Goal: Task Accomplishment & Management: Manage account settings

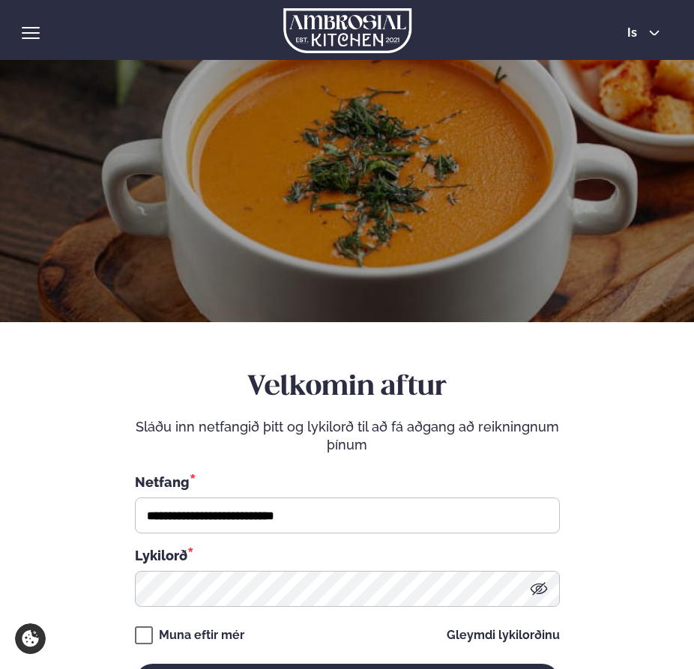
scroll to position [242, 0]
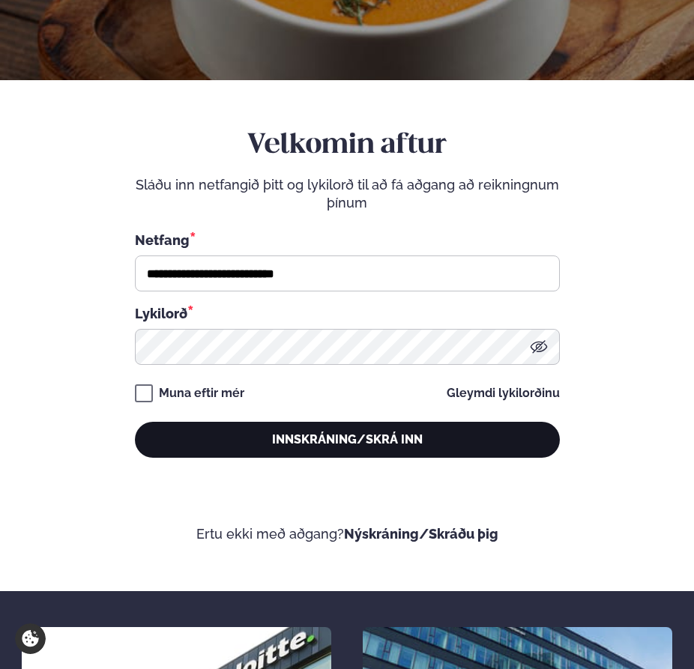
click at [239, 435] on button "Innskráning/Skrá inn" at bounding box center [347, 440] width 425 height 36
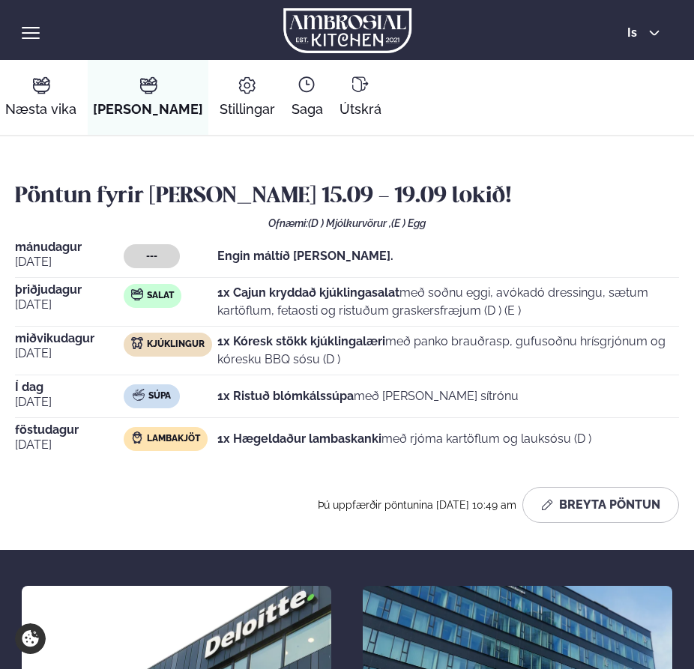
click at [260, 279] on div "[DATE] --- Engin máltíð [PERSON_NAME]. [DATE] Salat 1x Cajun kryddað kjúklingas…" at bounding box center [347, 350] width 664 height 219
click at [260, 304] on p "1x Cajun kryddað kjúklingasalat með soðnu eggi, avókadó dressingu, sætum kartöf…" at bounding box center [447, 302] width 461 height 36
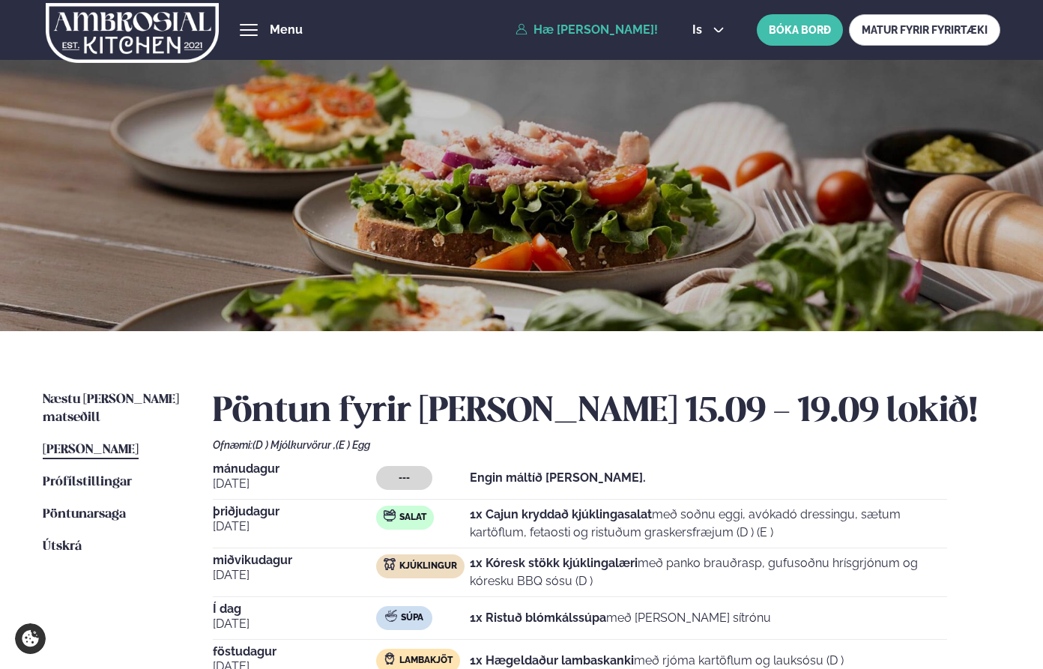
click at [255, 37] on button "hamburger" at bounding box center [249, 30] width 18 height 18
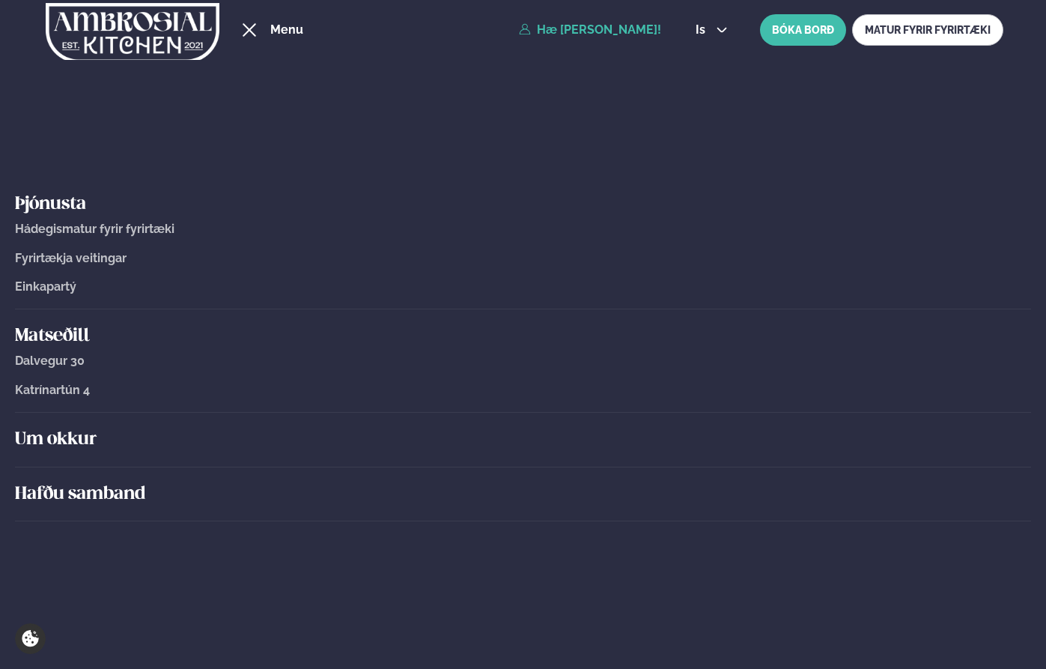
click at [258, 29] on button "hamburger" at bounding box center [249, 30] width 18 height 18
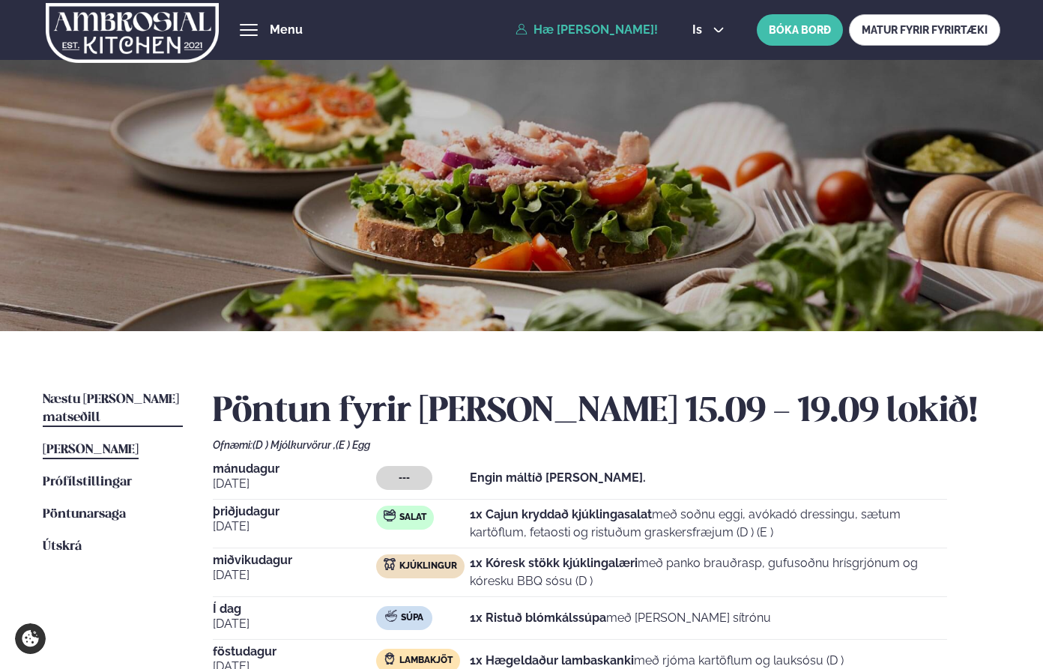
click at [112, 398] on span "Næstu [PERSON_NAME] matseðill" at bounding box center [111, 408] width 136 height 31
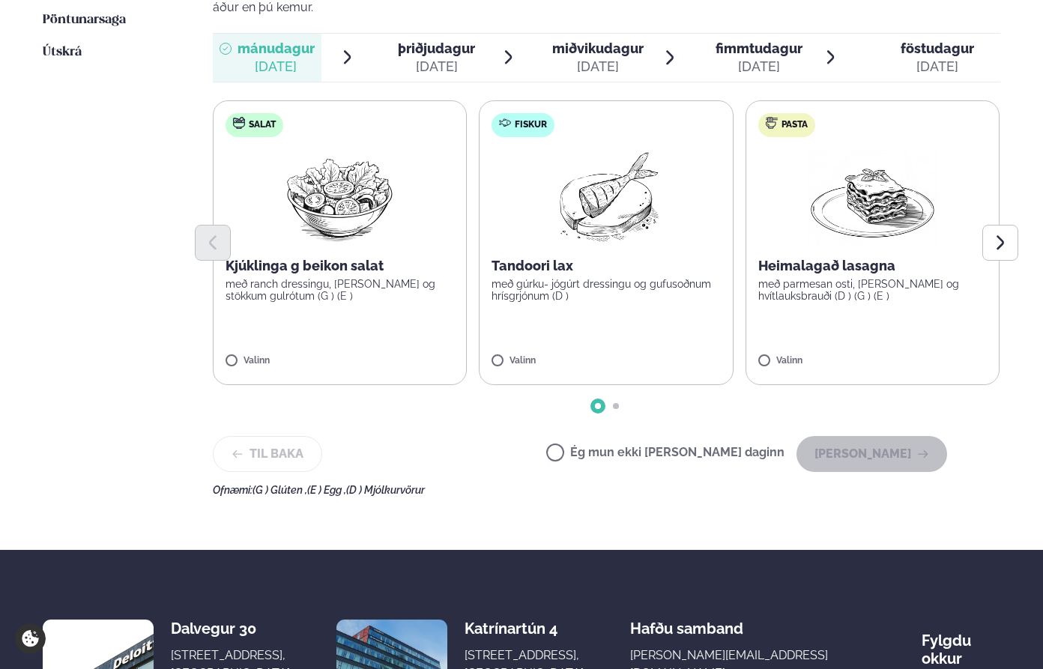
scroll to position [369, 0]
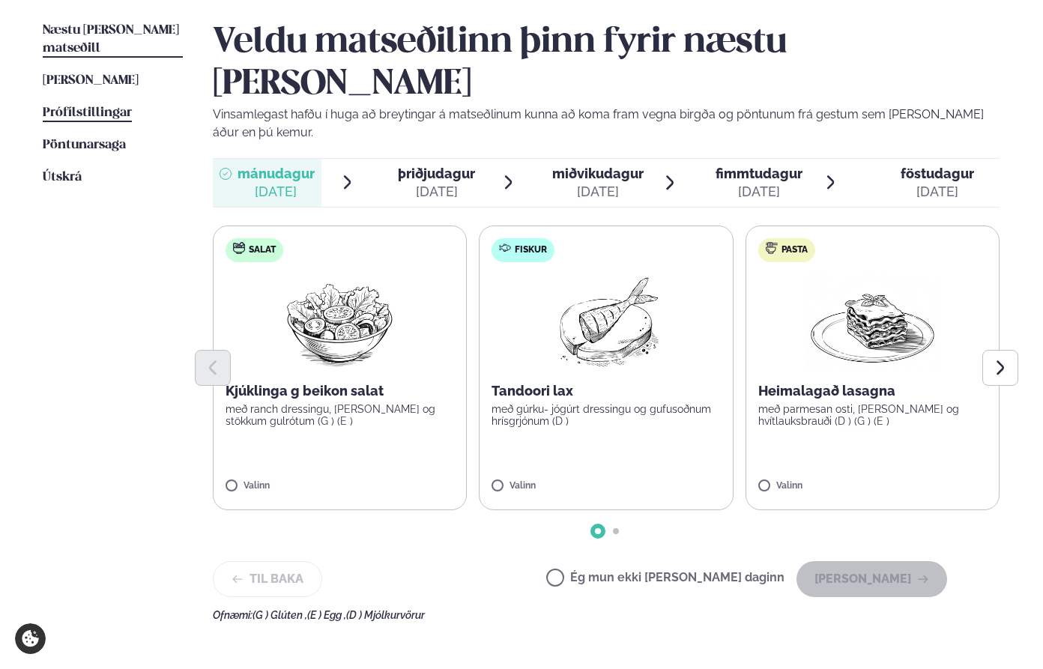
click at [94, 106] on span "Prófílstillingar" at bounding box center [87, 112] width 89 height 13
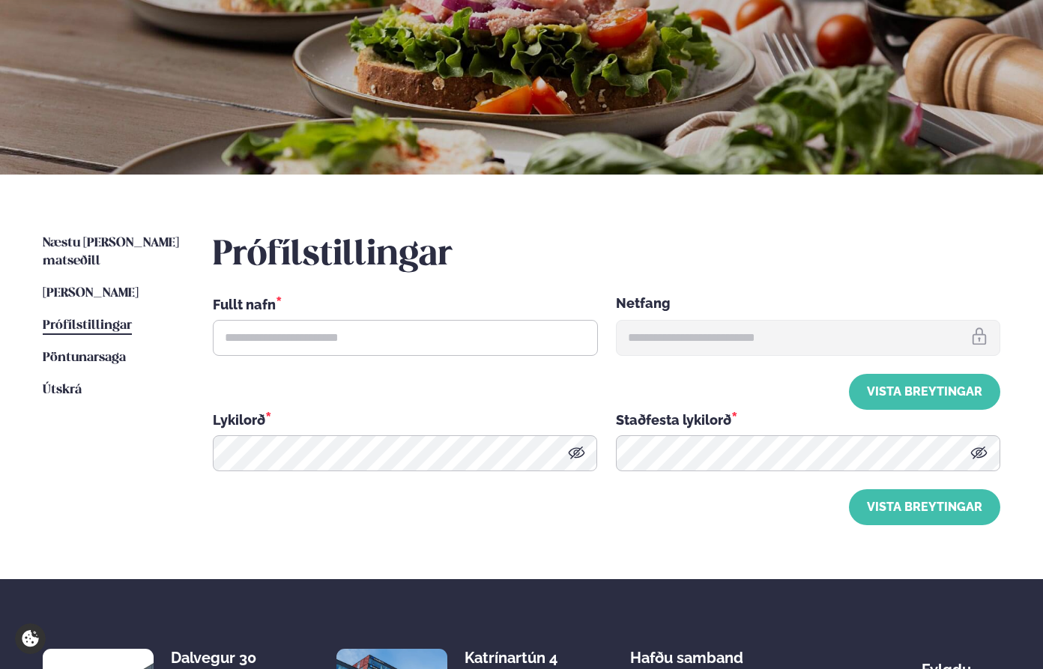
type input "**********"
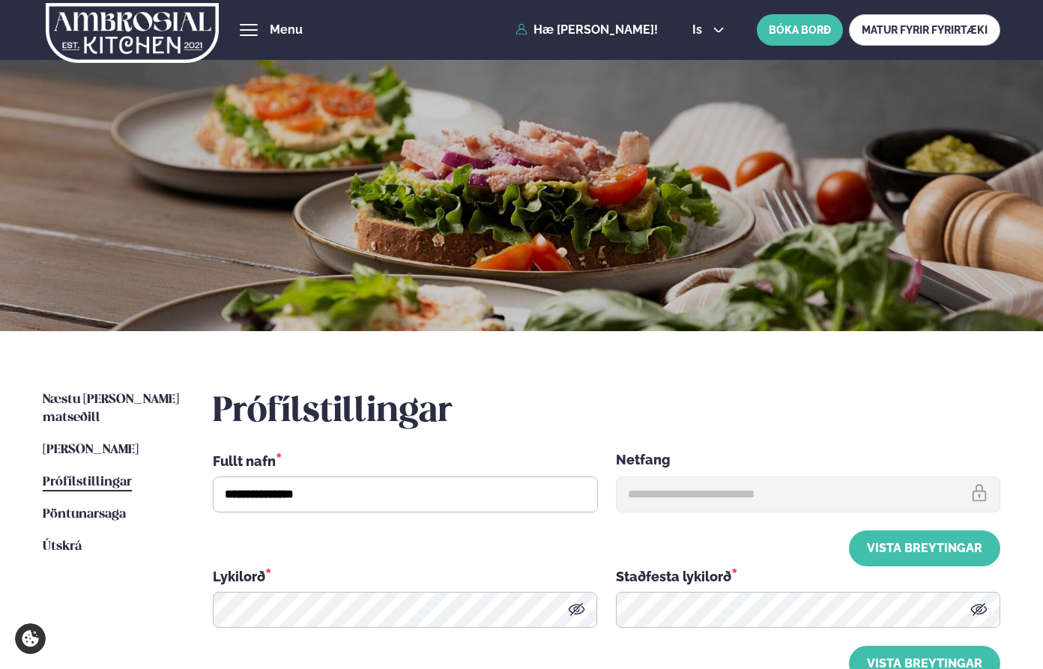
scroll to position [366, 0]
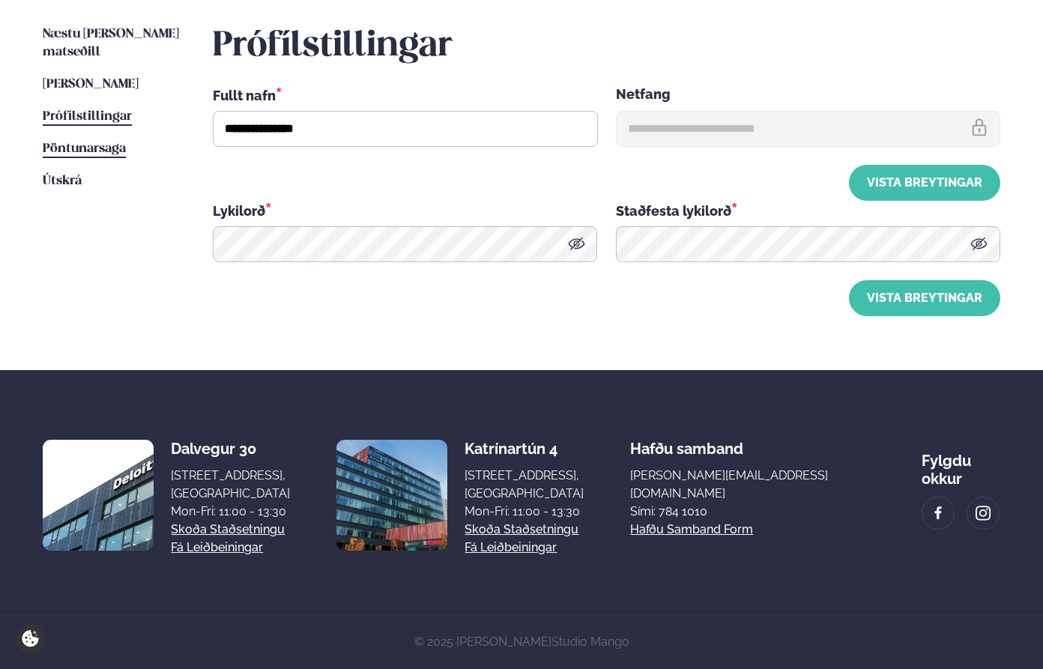
click at [103, 142] on span "Pöntunarsaga" at bounding box center [84, 148] width 83 height 13
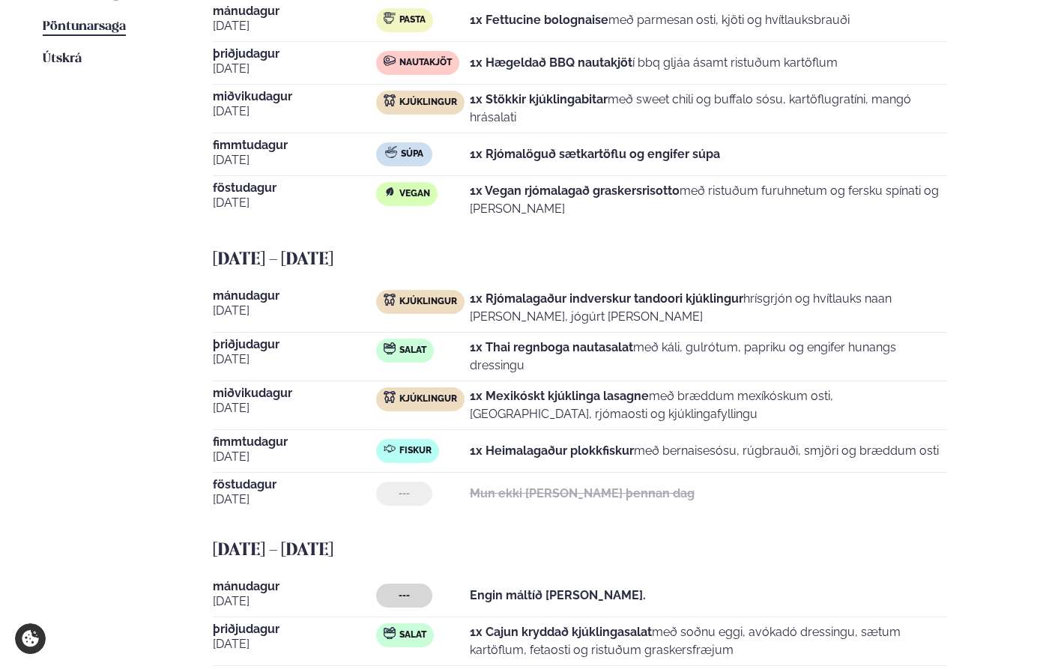
scroll to position [512, 0]
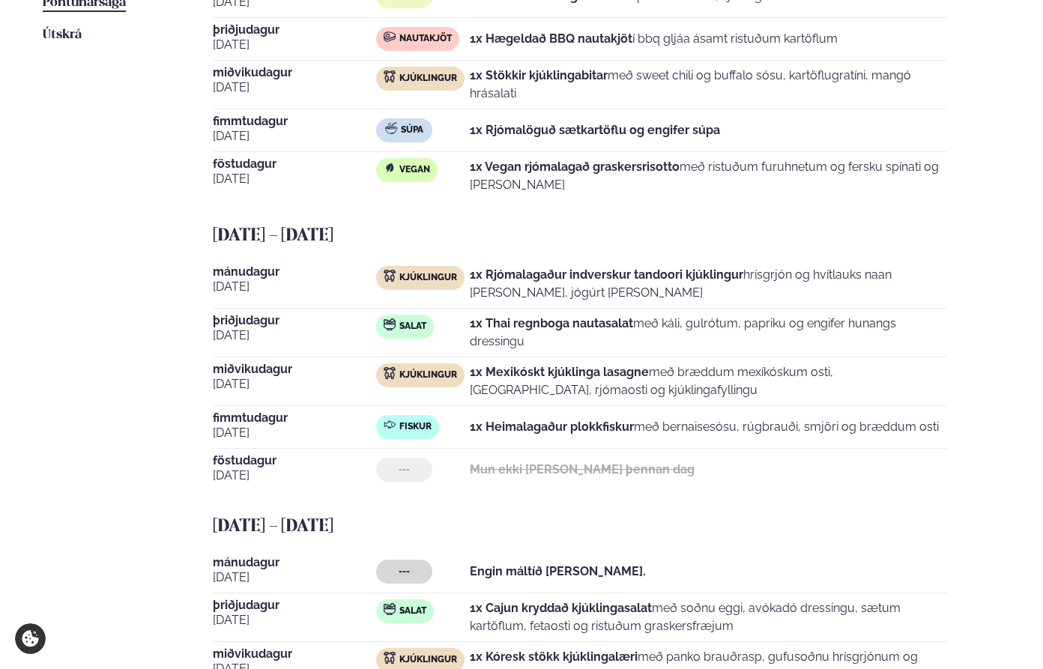
click at [540, 458] on div "Mun ekki [PERSON_NAME] þennan dag" at bounding box center [582, 470] width 225 height 24
click at [543, 424] on strong "1x Heimalagaður plokkfiskur" at bounding box center [552, 426] width 164 height 14
click at [252, 416] on span "fimmtudagur" at bounding box center [294, 418] width 163 height 12
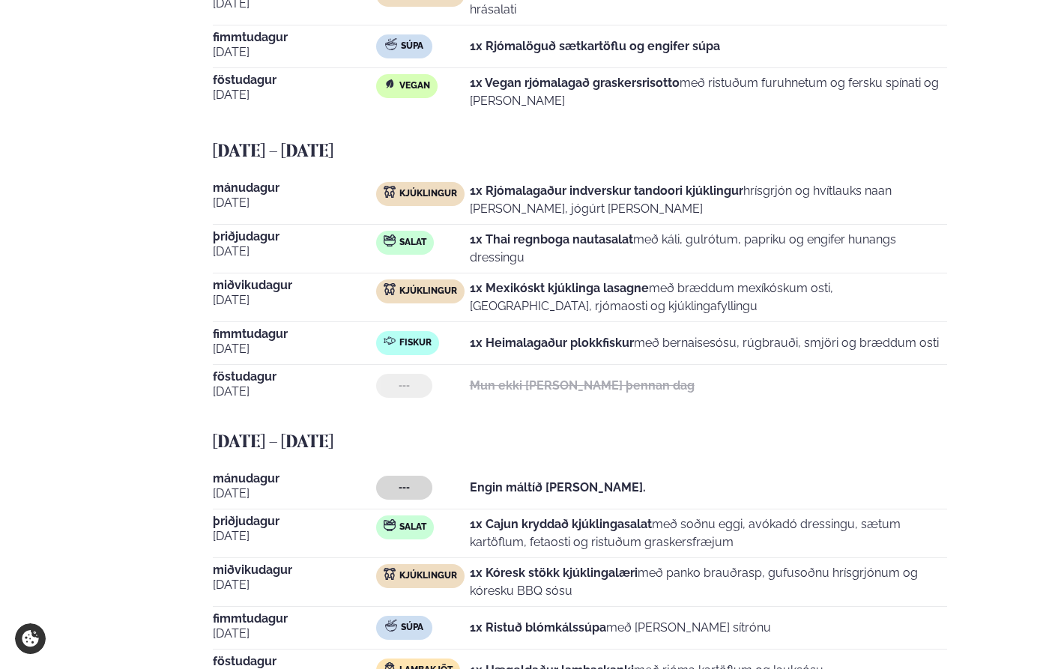
scroll to position [0, 0]
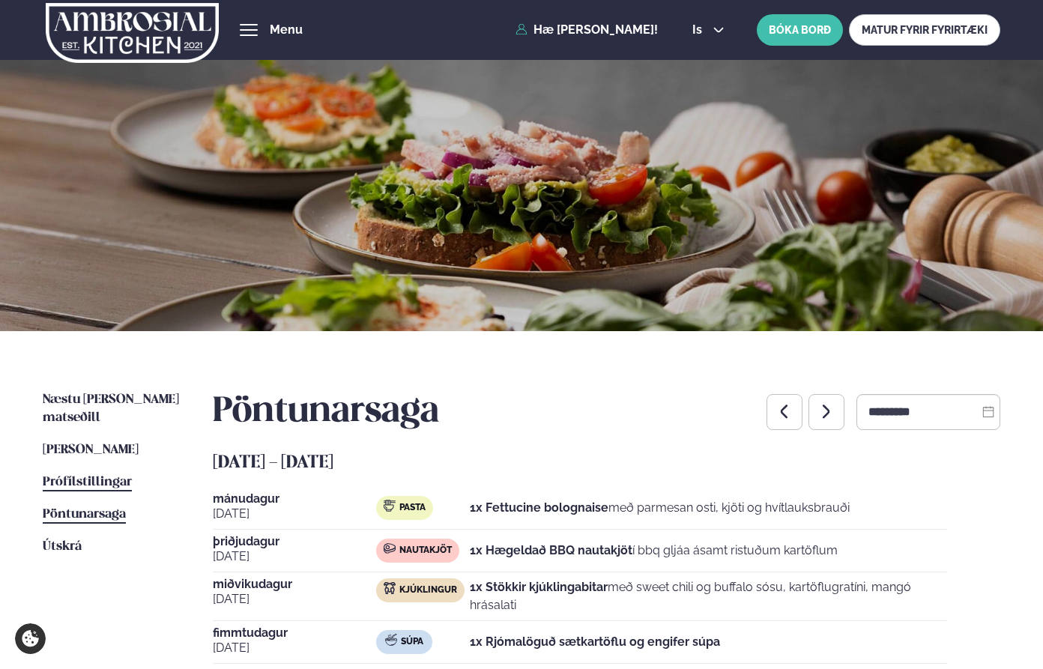
click at [84, 473] on link "Prófílstillingar Stillingar" at bounding box center [87, 482] width 89 height 18
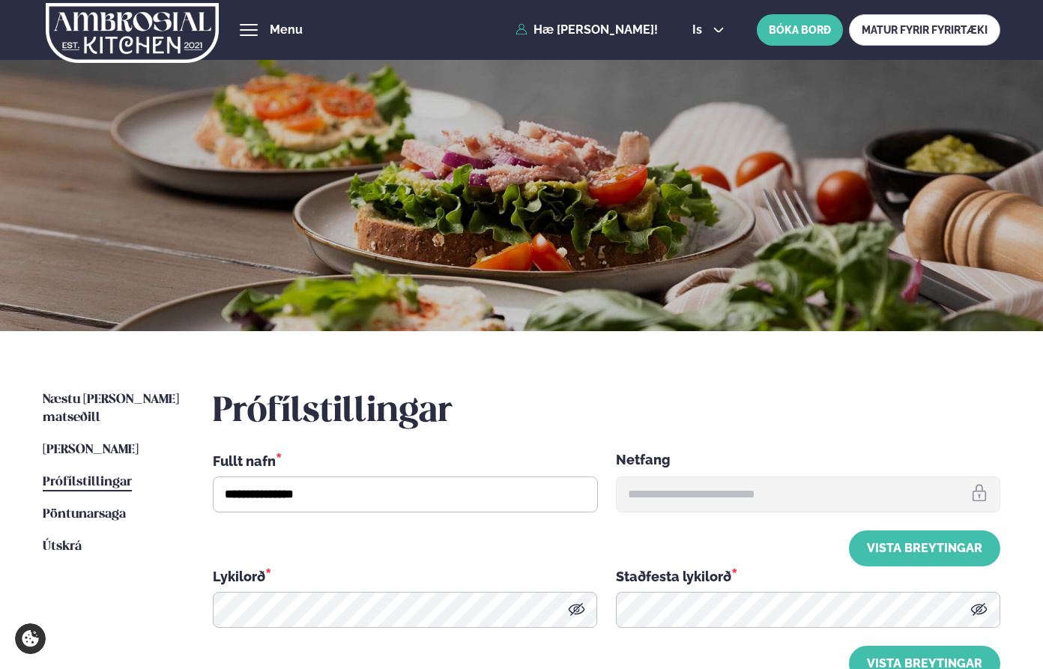
click at [84, 421] on ul "Næstu [PERSON_NAME] matseðill Næsta vika [PERSON_NAME] matseðill [PERSON_NAME] …" at bounding box center [113, 536] width 140 height 291
click at [82, 403] on span "Næstu [PERSON_NAME] matseðill" at bounding box center [111, 408] width 136 height 31
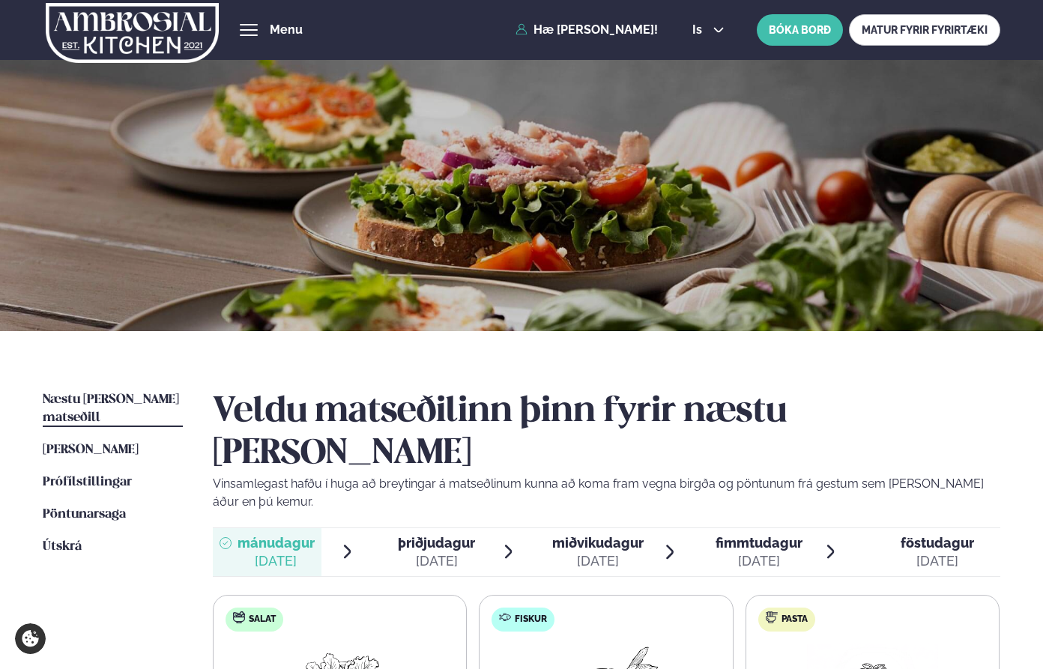
click at [257, 30] on span "hamburger" at bounding box center [249, 29] width 18 height 1
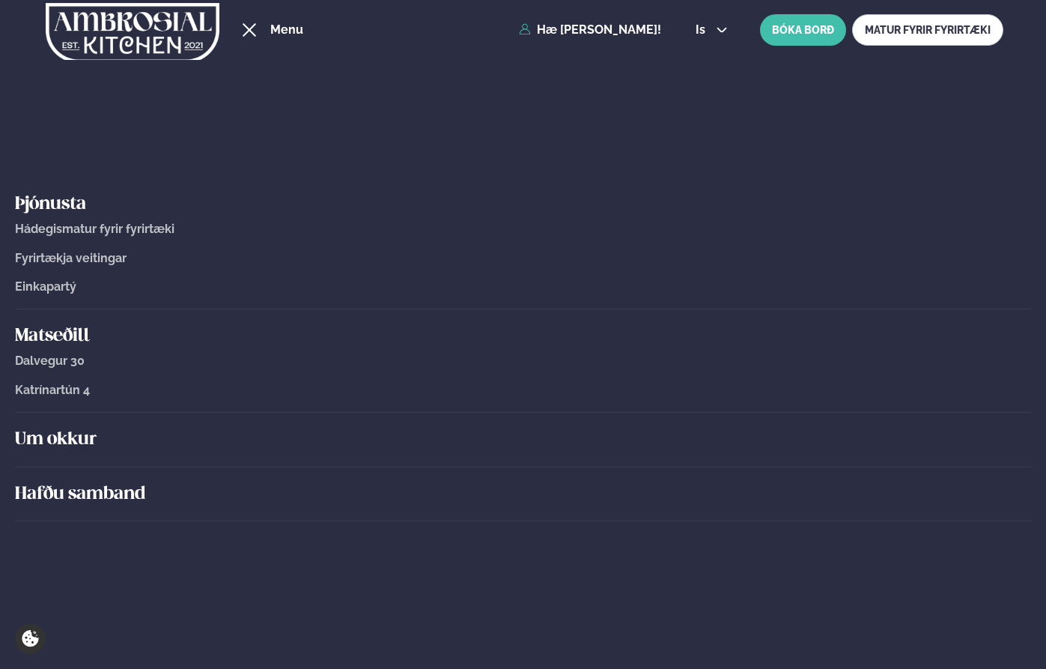
click at [111, 491] on h5 "Hafðu samband" at bounding box center [523, 494] width 1016 height 24
